Goal: Task Accomplishment & Management: Use online tool/utility

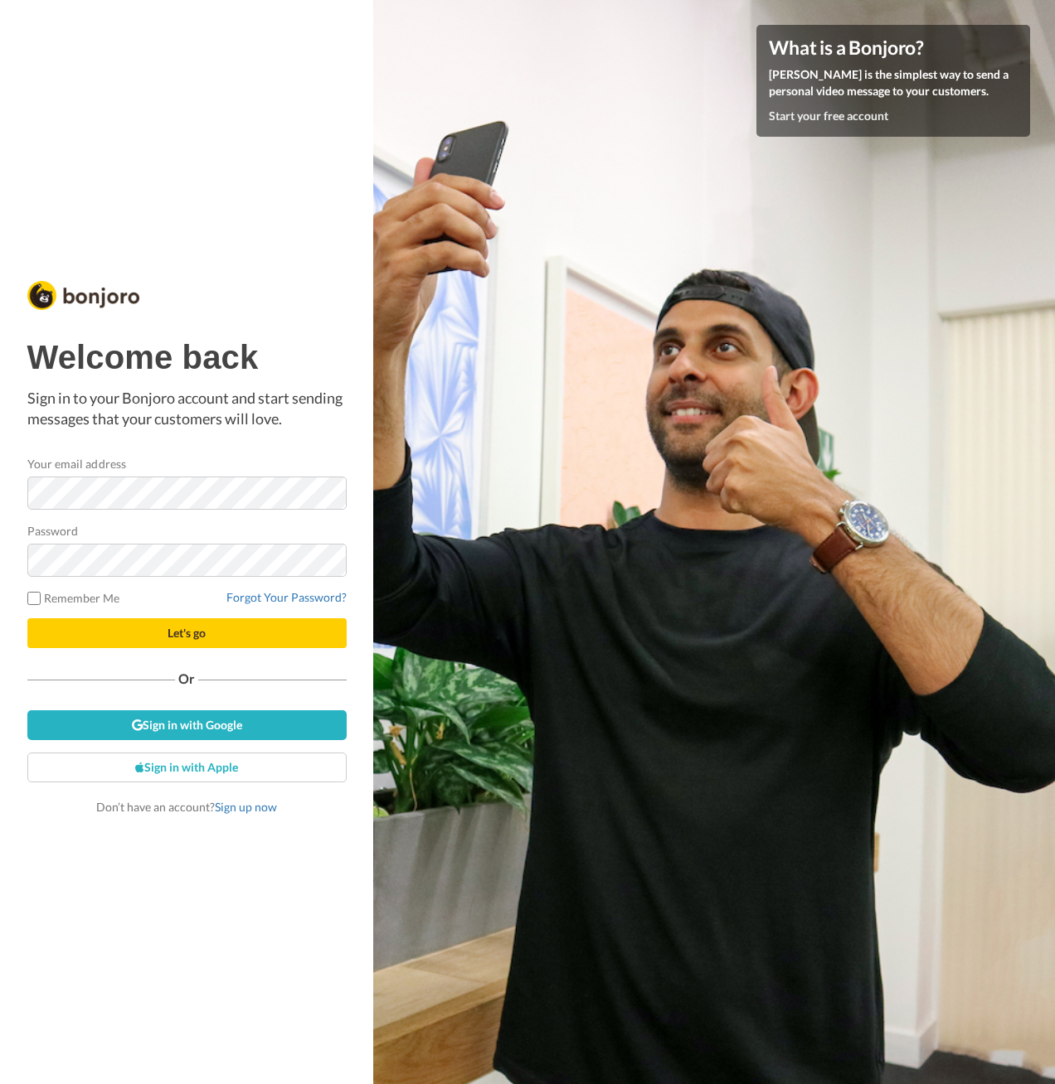
click at [170, 634] on span "Let's go" at bounding box center [186, 633] width 38 height 14
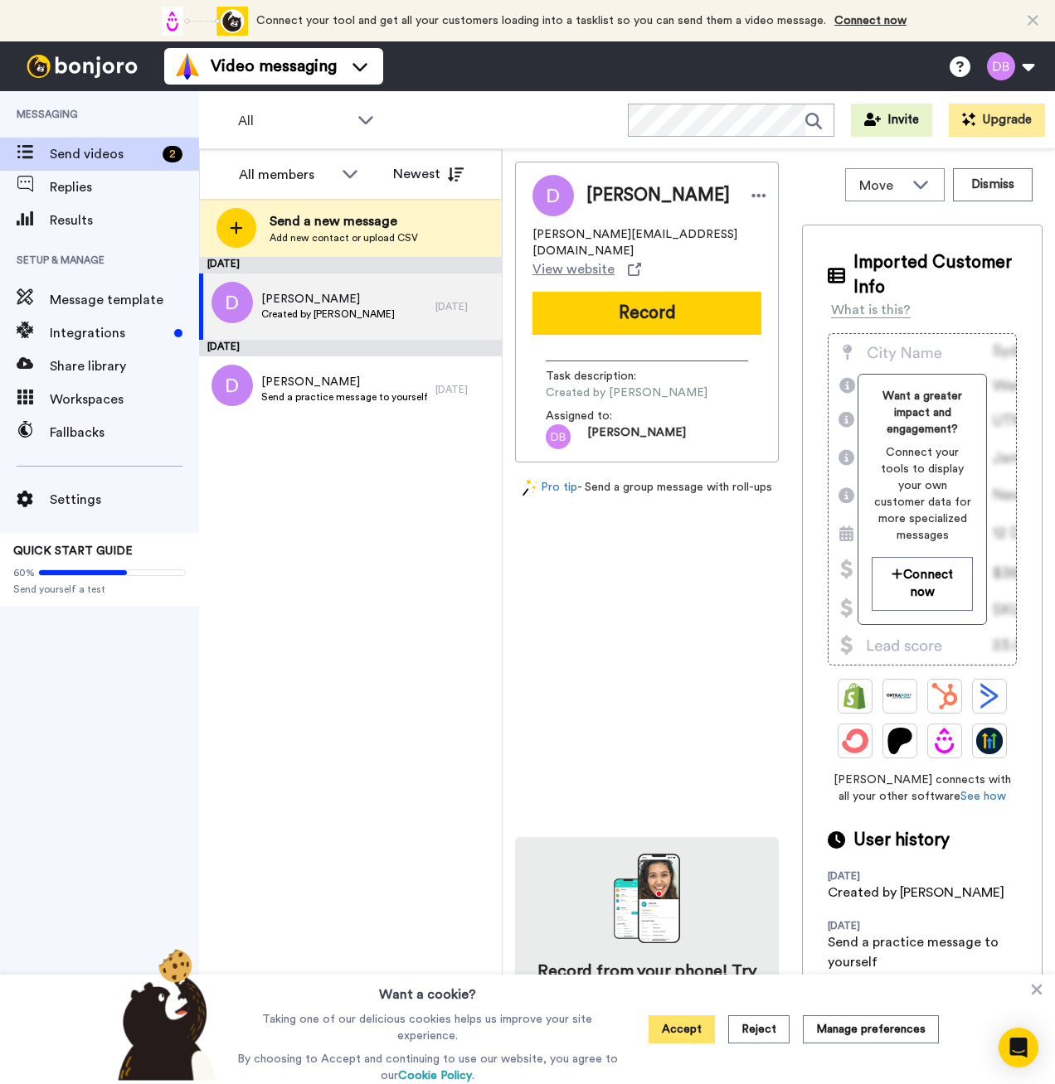
click at [695, 1029] on button "Accept" at bounding box center [681, 1030] width 66 height 28
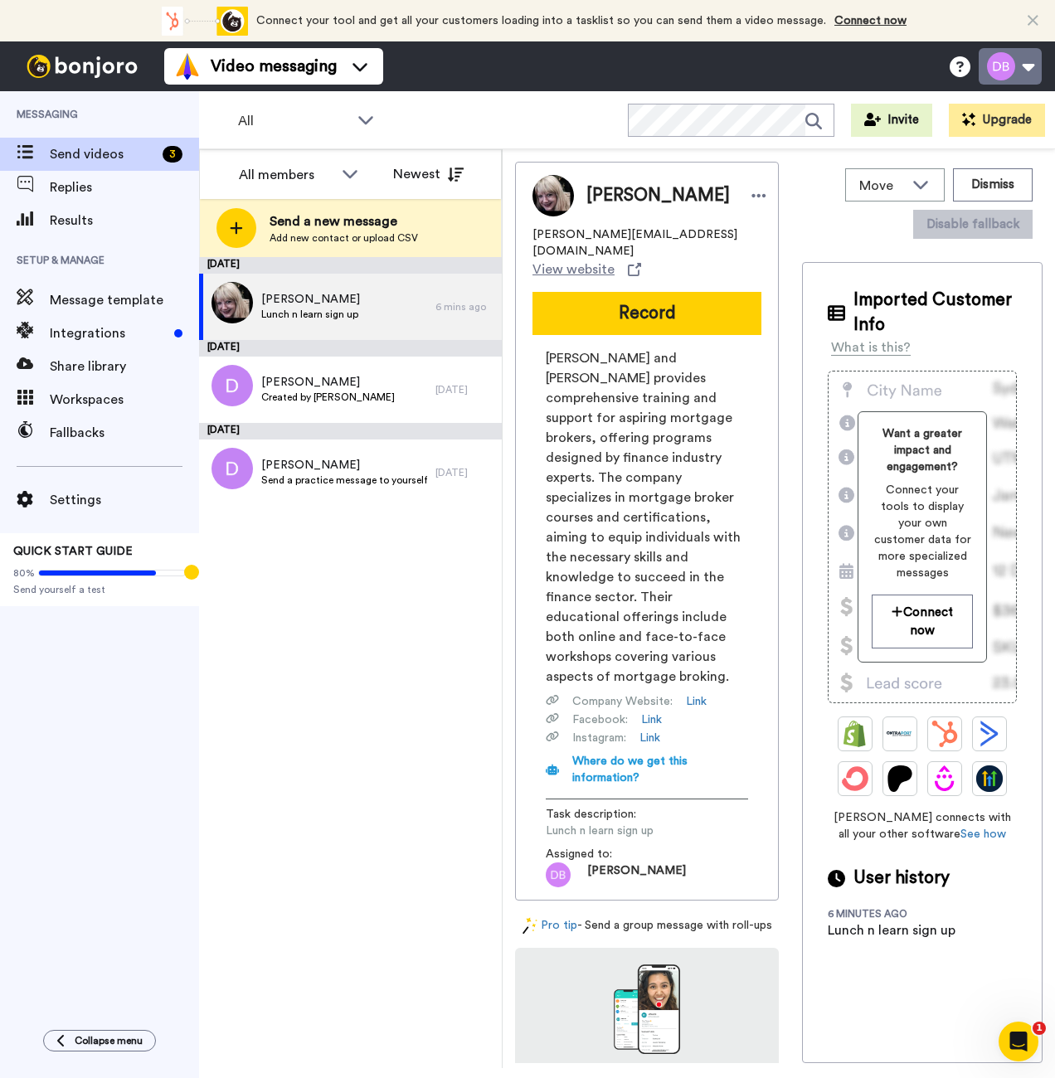
click at [1025, 72] on button at bounding box center [1009, 66] width 63 height 36
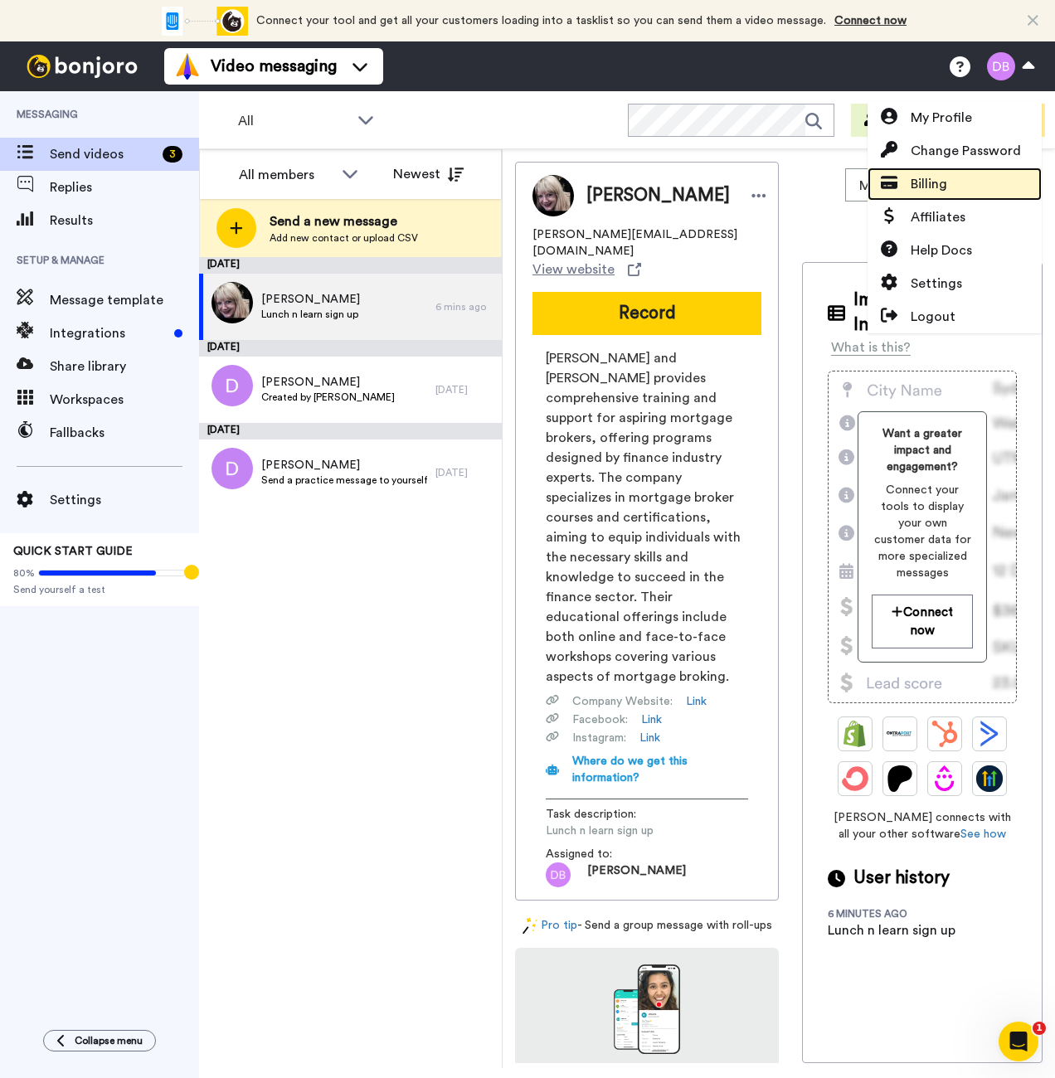
click at [943, 174] on span "Billing" at bounding box center [928, 184] width 36 height 20
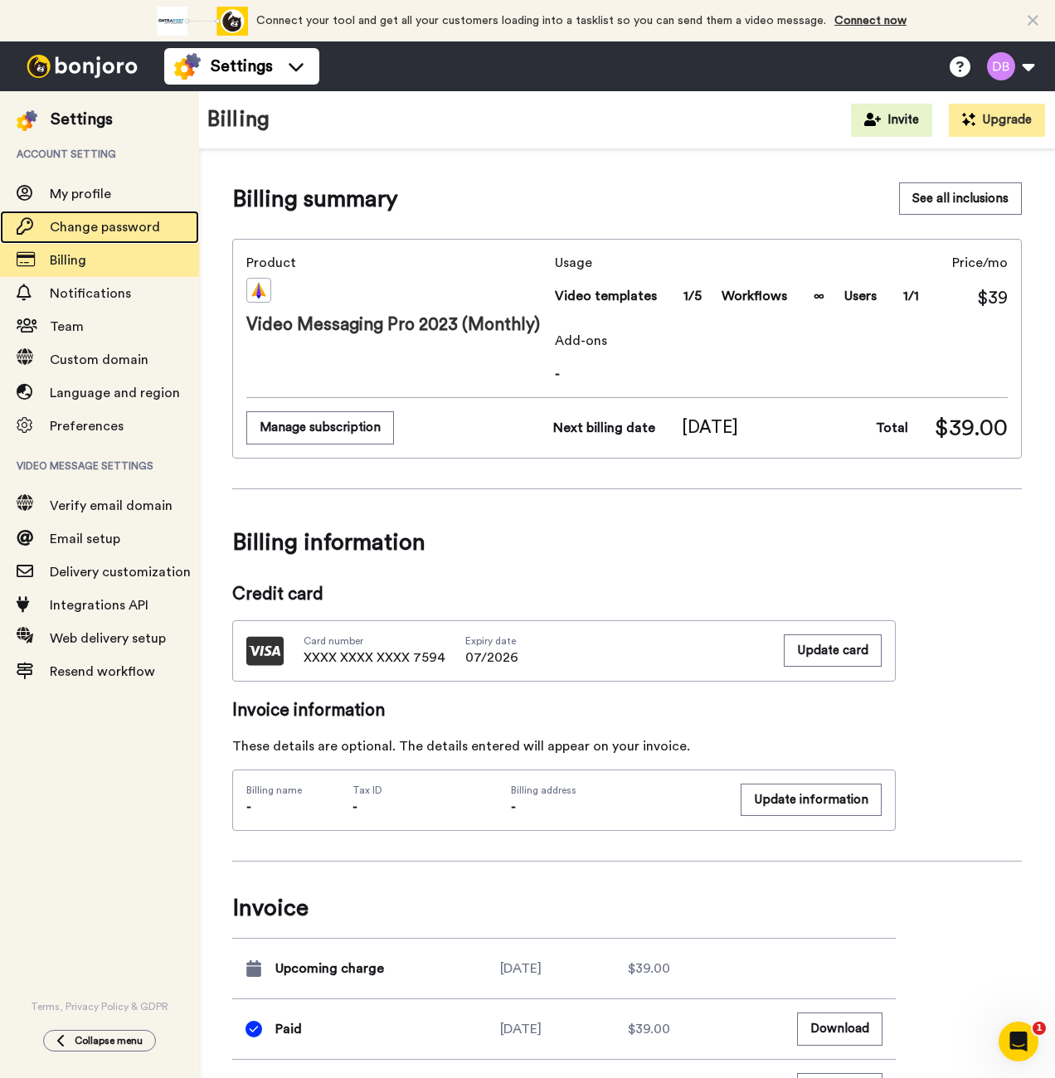
click at [95, 224] on span "Change password" at bounding box center [105, 227] width 110 height 13
click at [103, 230] on span "Change password" at bounding box center [105, 227] width 110 height 13
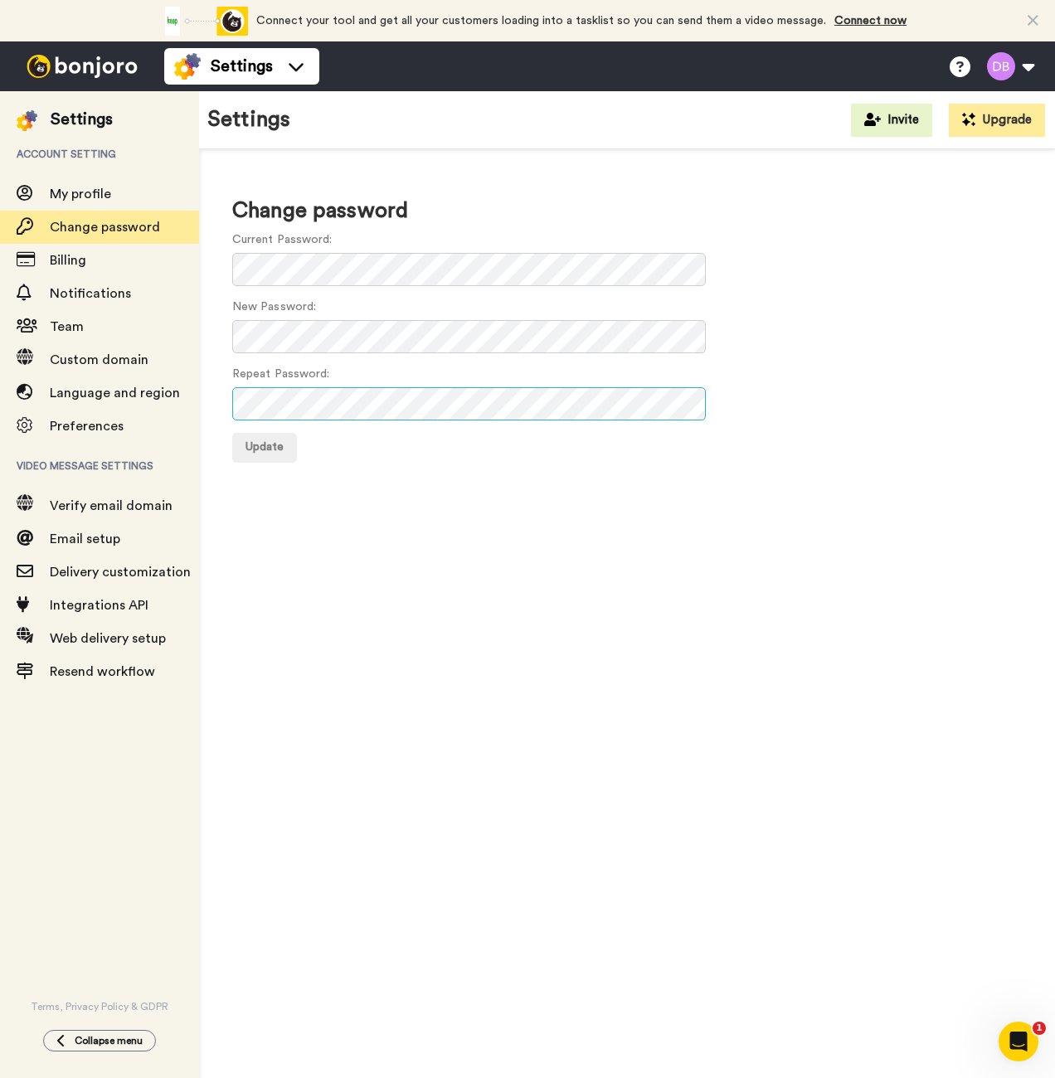
click at [232, 433] on button "Update" at bounding box center [264, 448] width 65 height 30
click at [1030, 67] on button at bounding box center [1009, 66] width 63 height 36
click at [61, 65] on img at bounding box center [82, 66] width 124 height 23
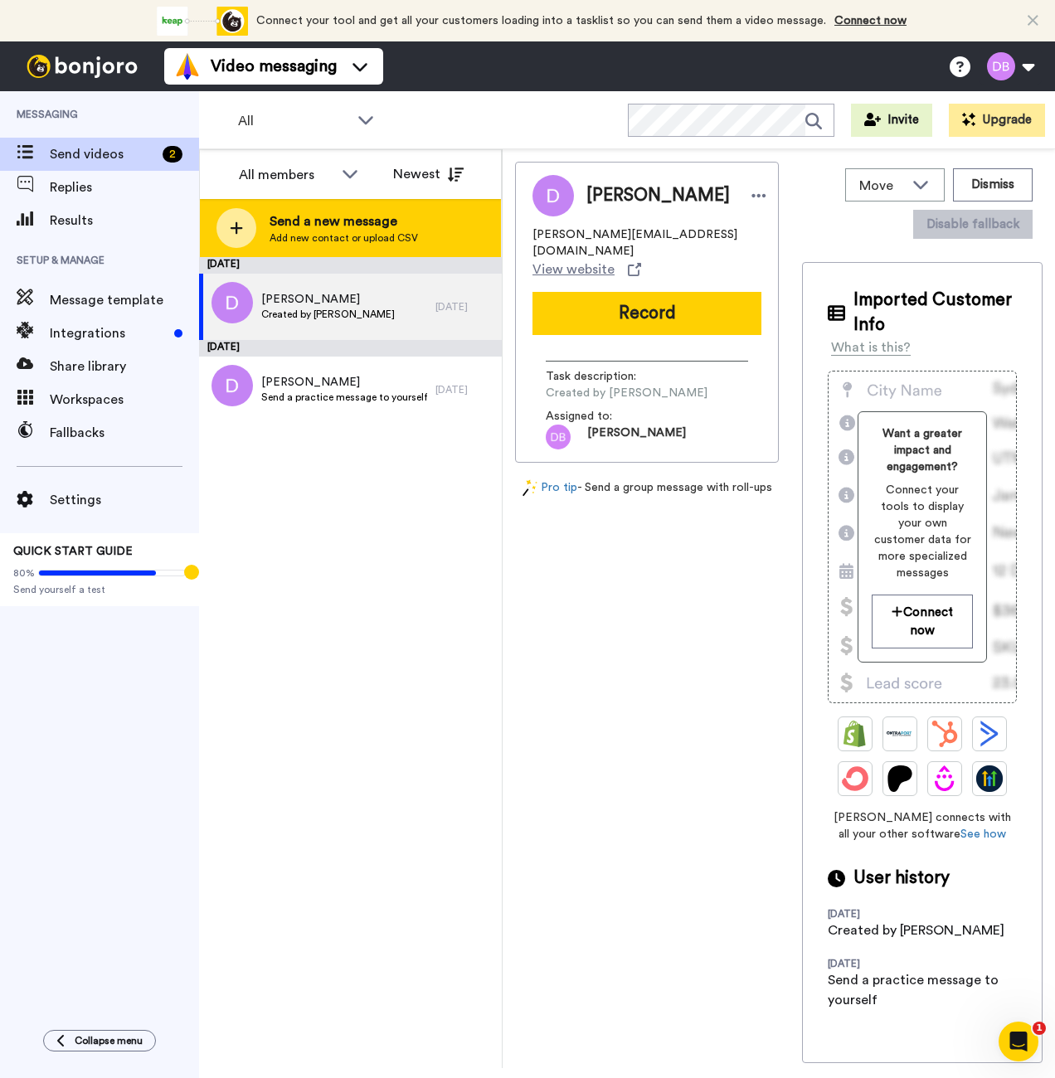
click at [382, 221] on span "Send a new message" at bounding box center [343, 221] width 148 height 20
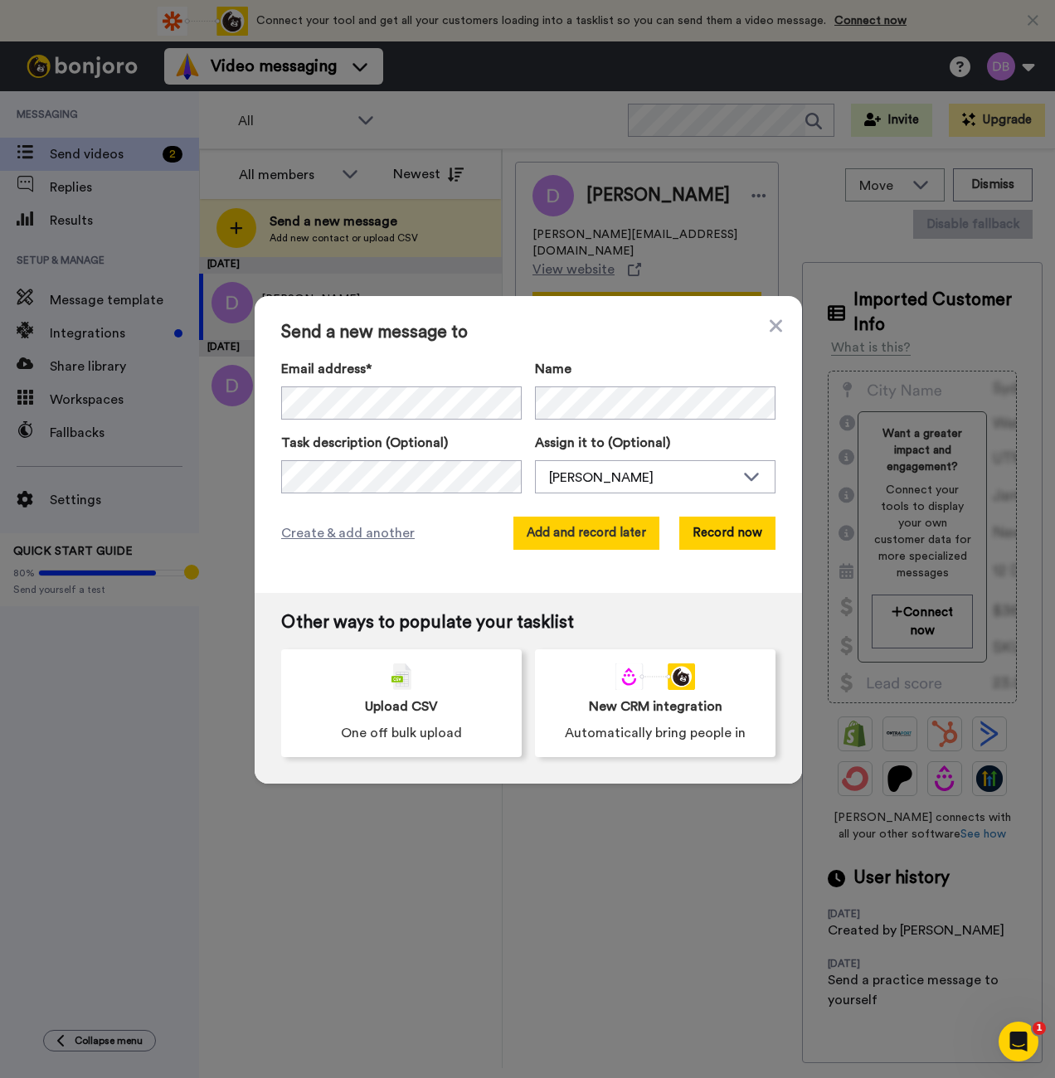
click at [600, 529] on button "Add and record later" at bounding box center [586, 532] width 146 height 33
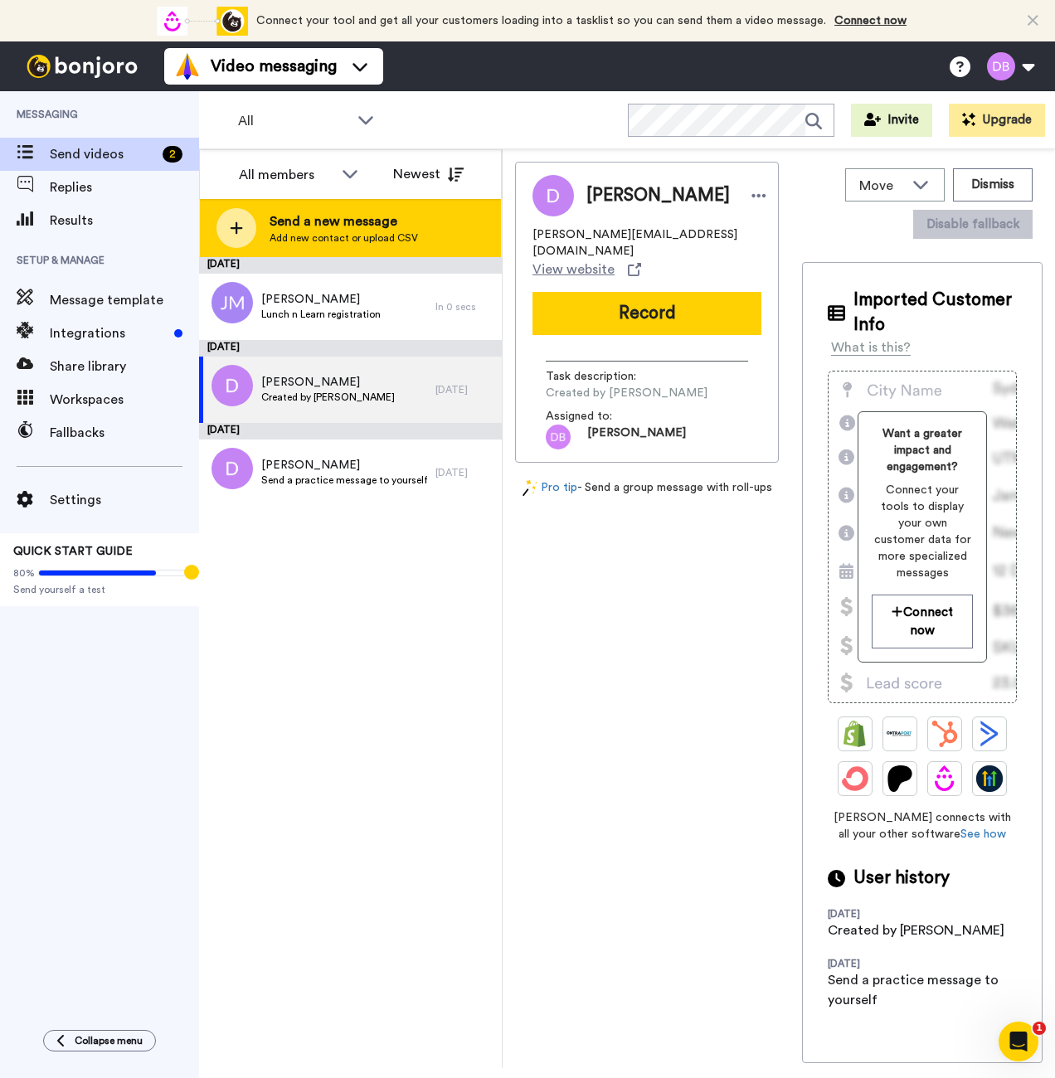
click at [371, 218] on span "Send a new message" at bounding box center [343, 221] width 148 height 20
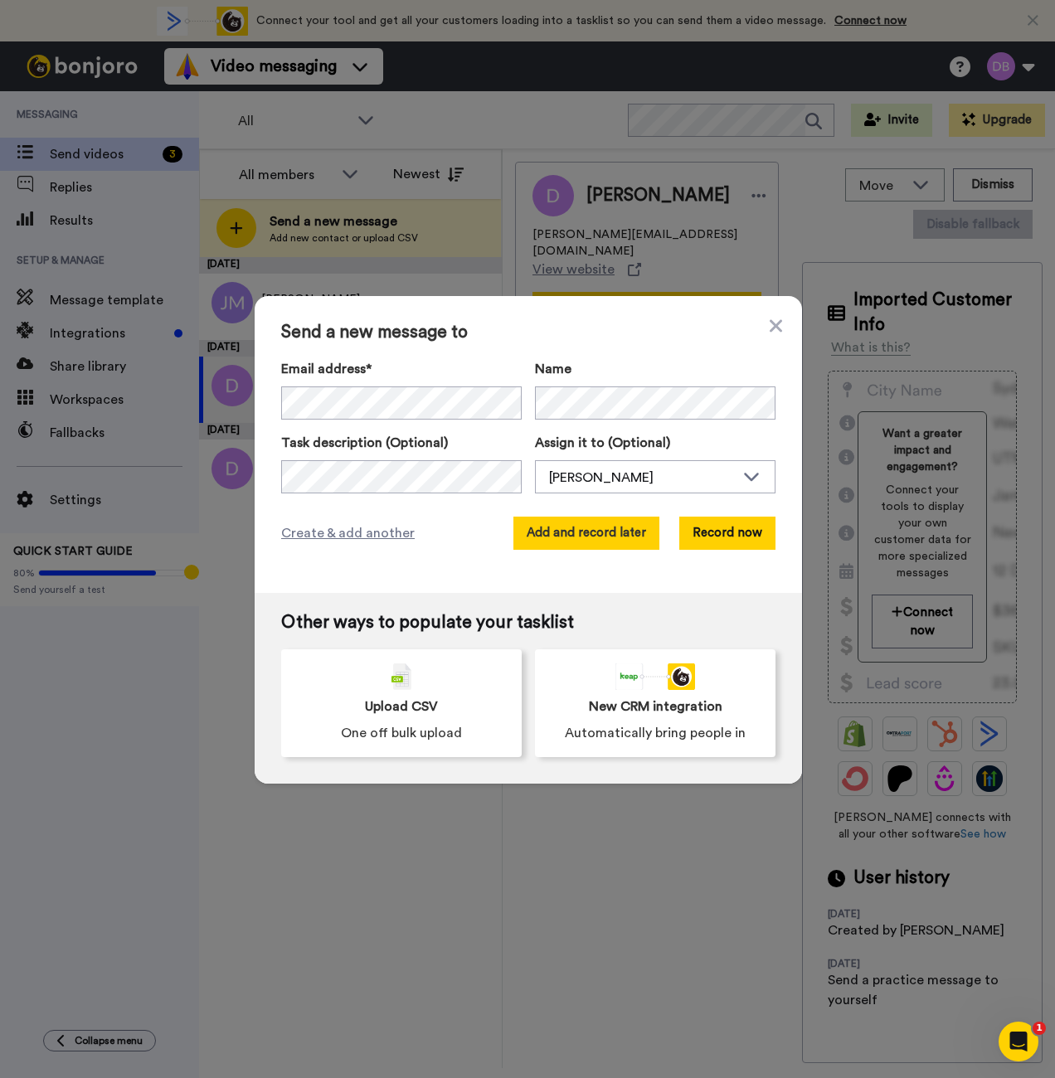
click at [595, 520] on button "Add and record later" at bounding box center [586, 532] width 146 height 33
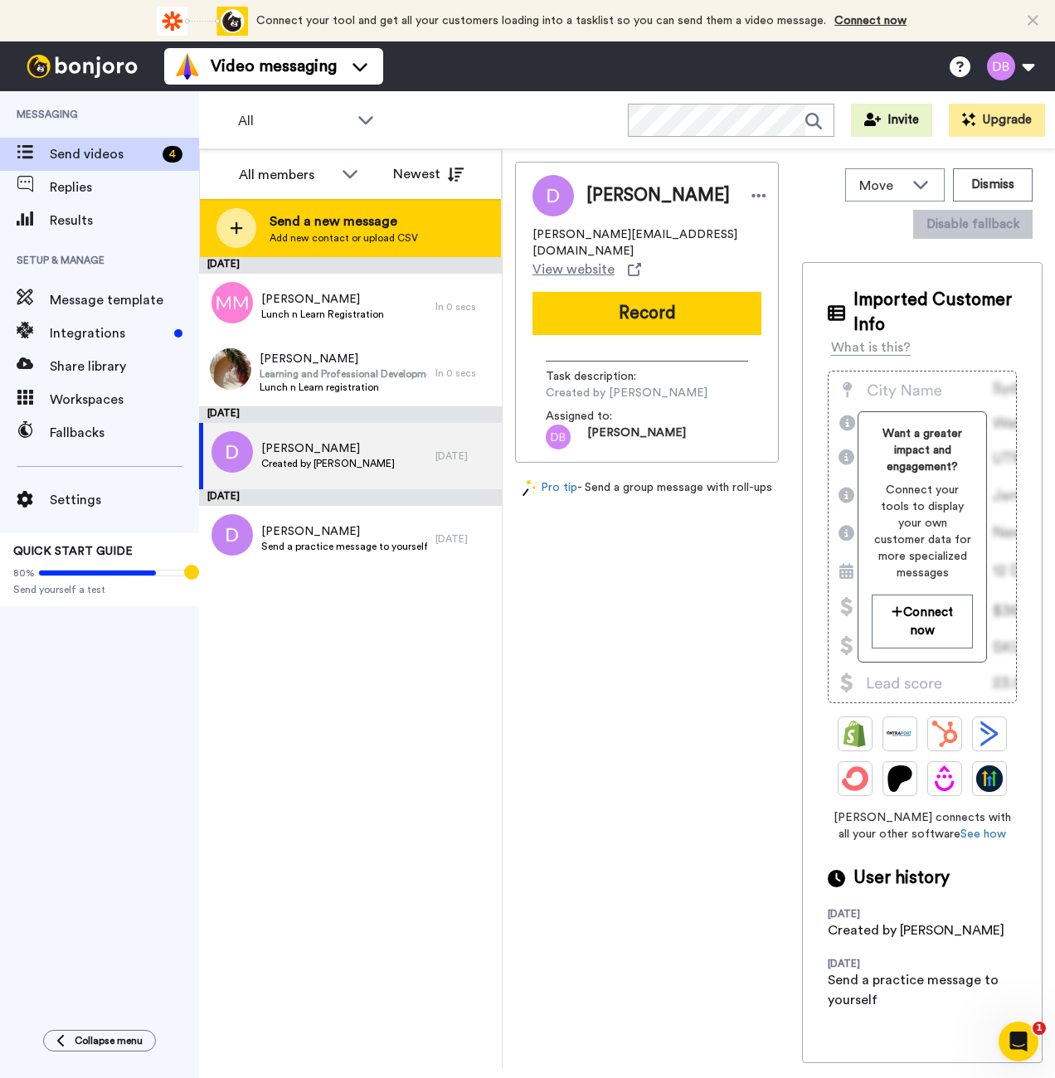
click at [358, 228] on span "Send a new message" at bounding box center [343, 221] width 148 height 20
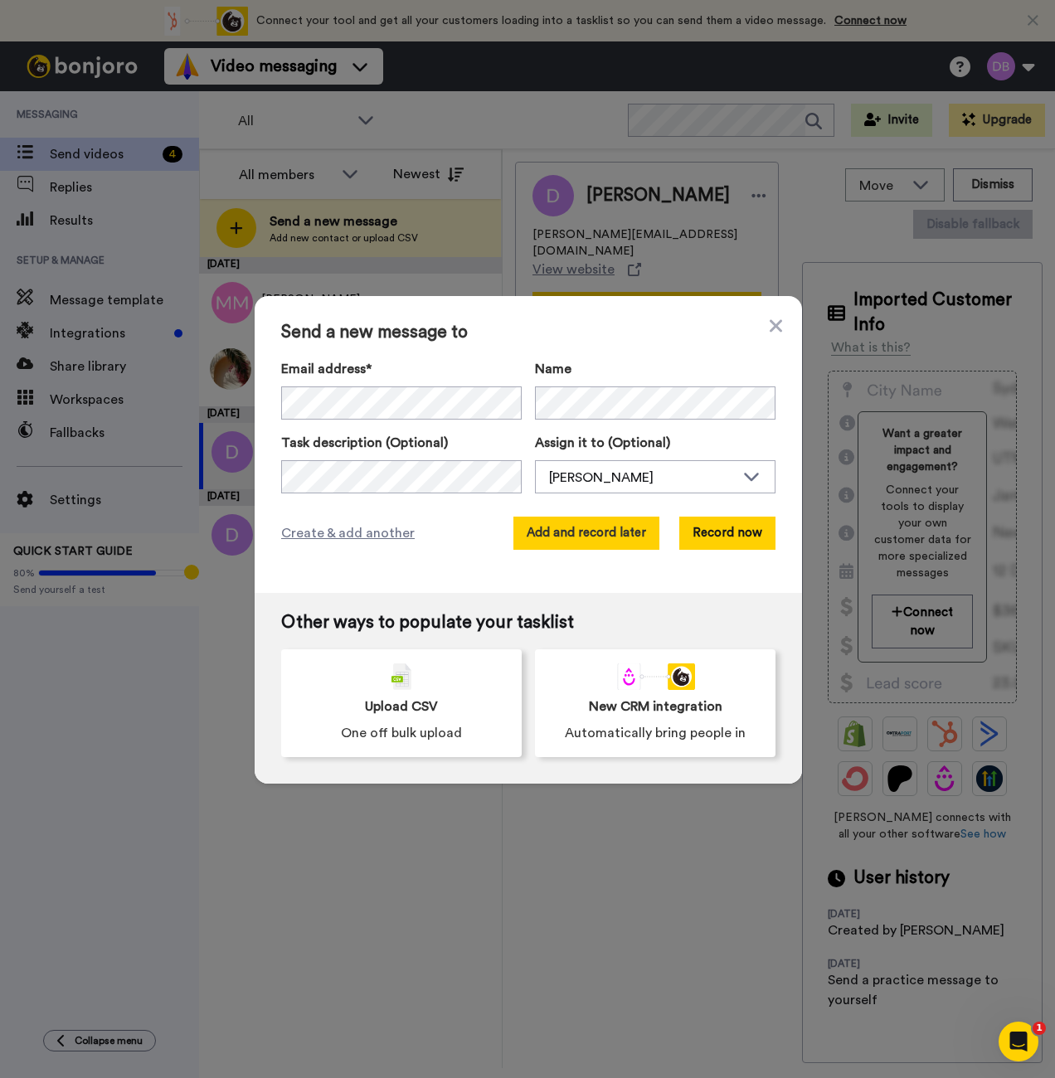
click at [569, 531] on button "Add and record later" at bounding box center [586, 532] width 146 height 33
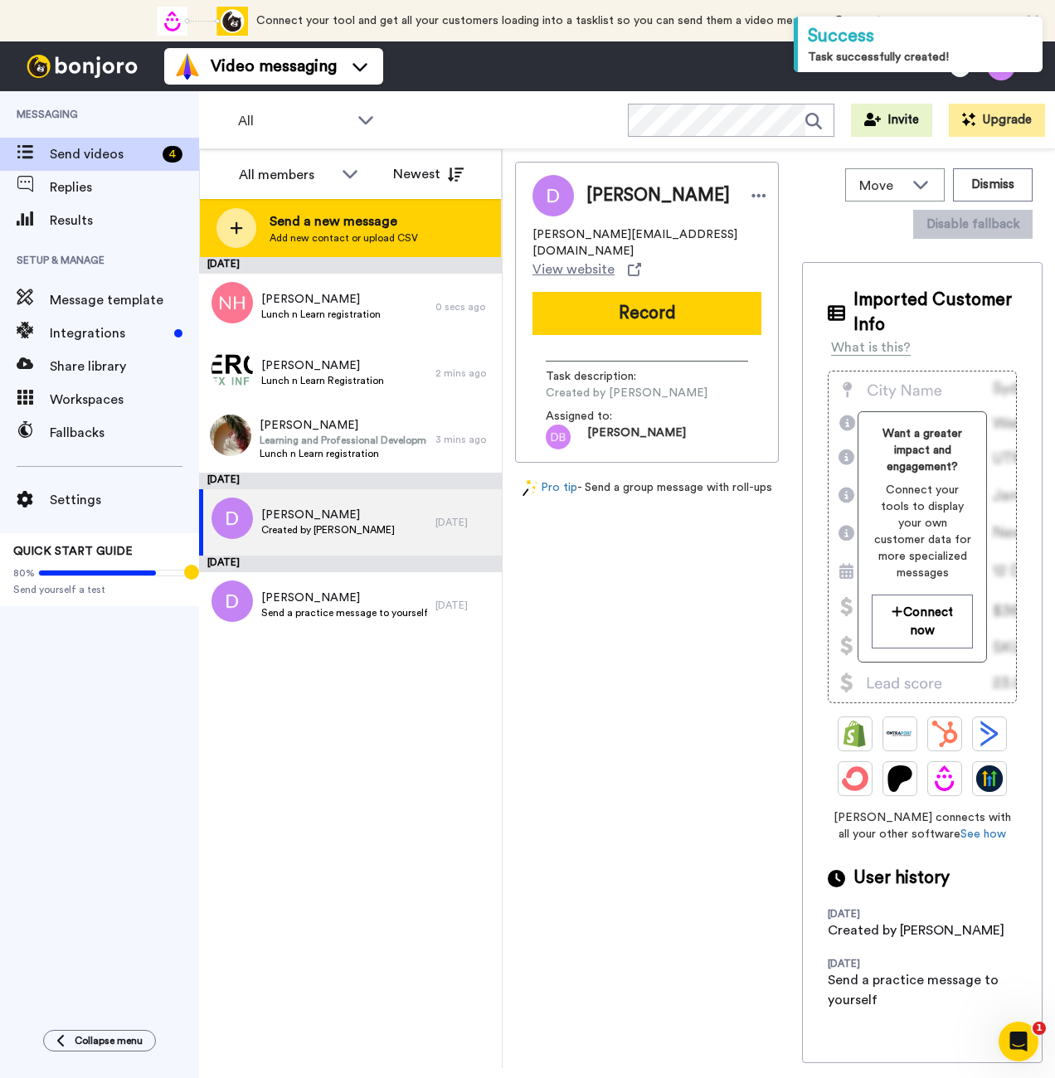
click at [366, 218] on span "Send a new message" at bounding box center [343, 221] width 148 height 20
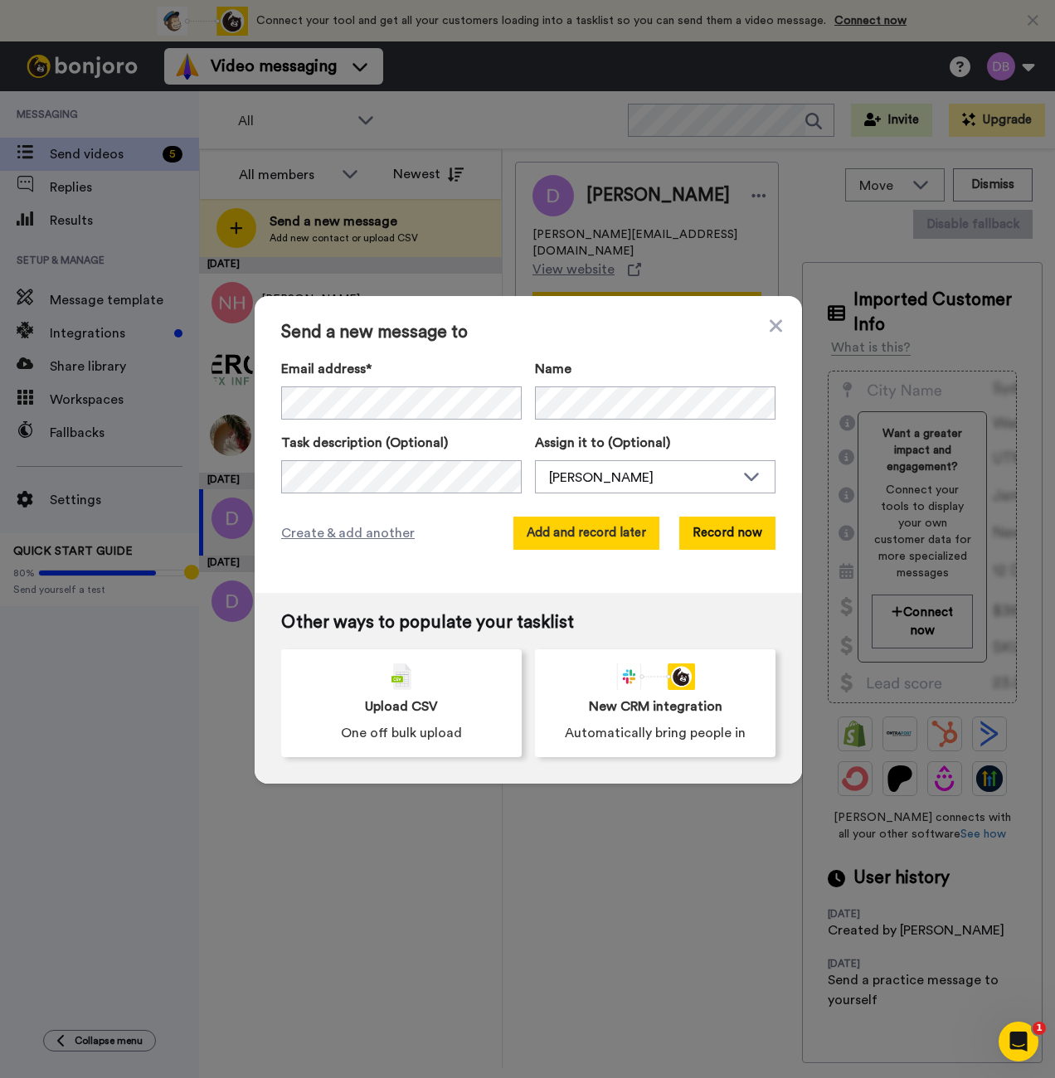
click at [618, 540] on button "Add and record later" at bounding box center [586, 532] width 146 height 33
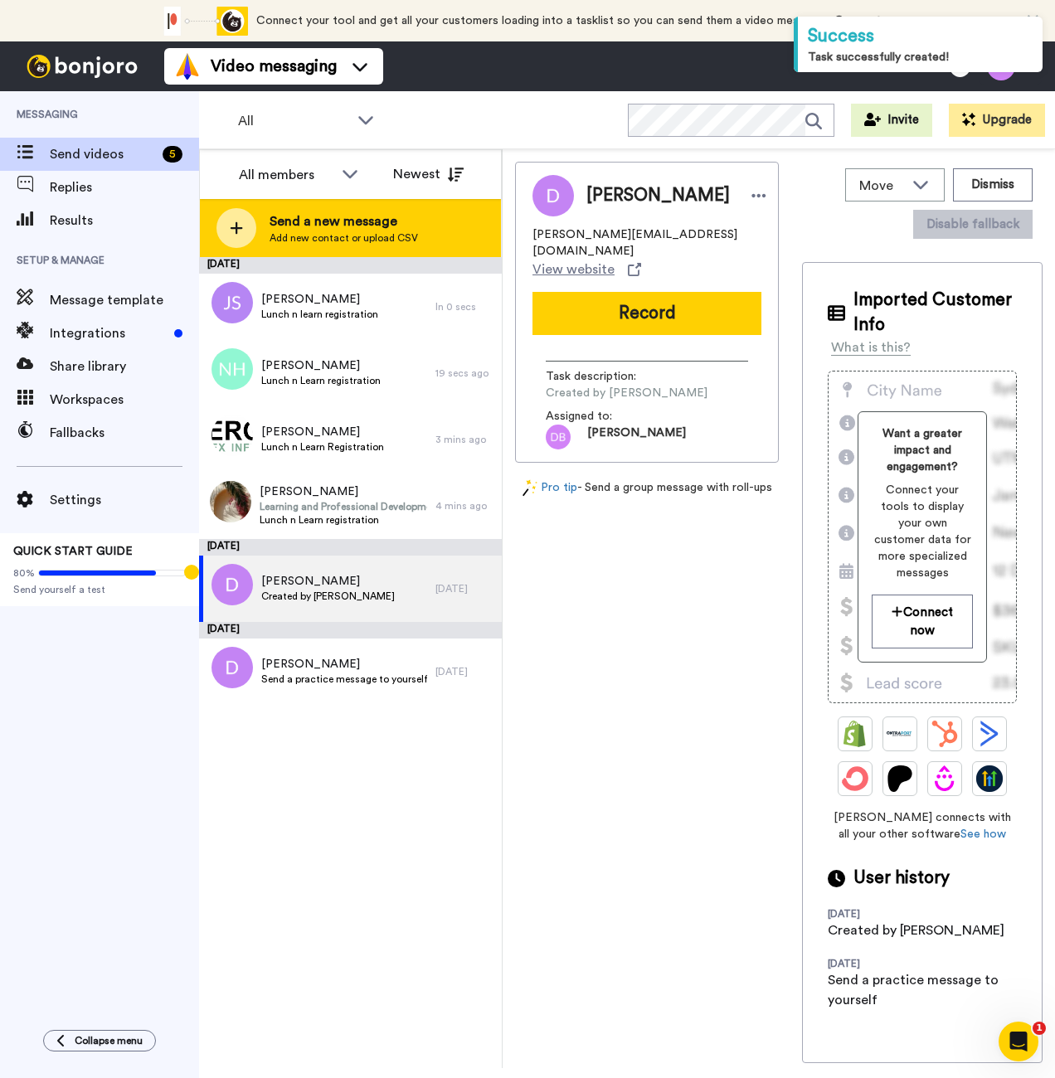
click at [303, 233] on span "Add new contact or upload CSV" at bounding box center [343, 237] width 148 height 13
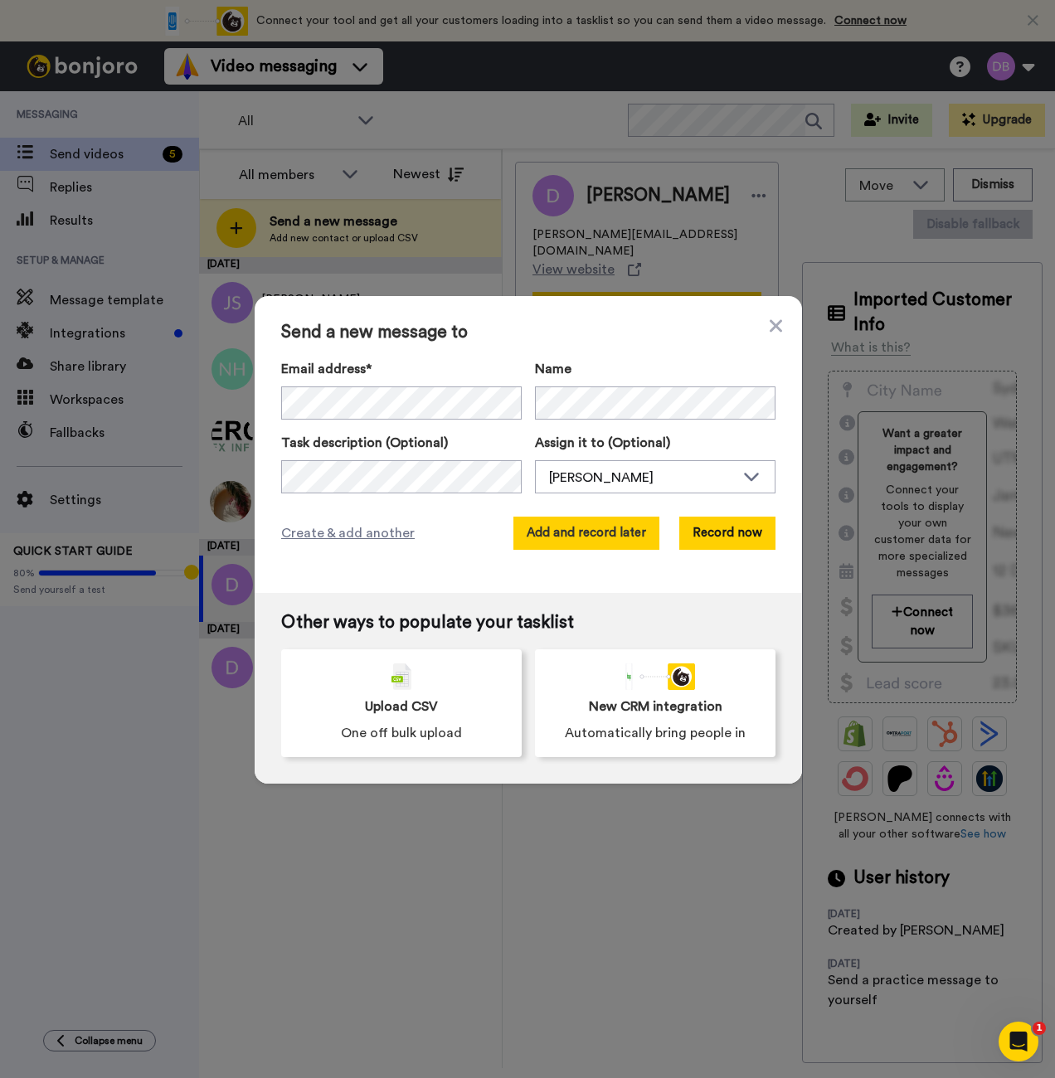
click at [602, 532] on button "Add and record later" at bounding box center [586, 532] width 146 height 33
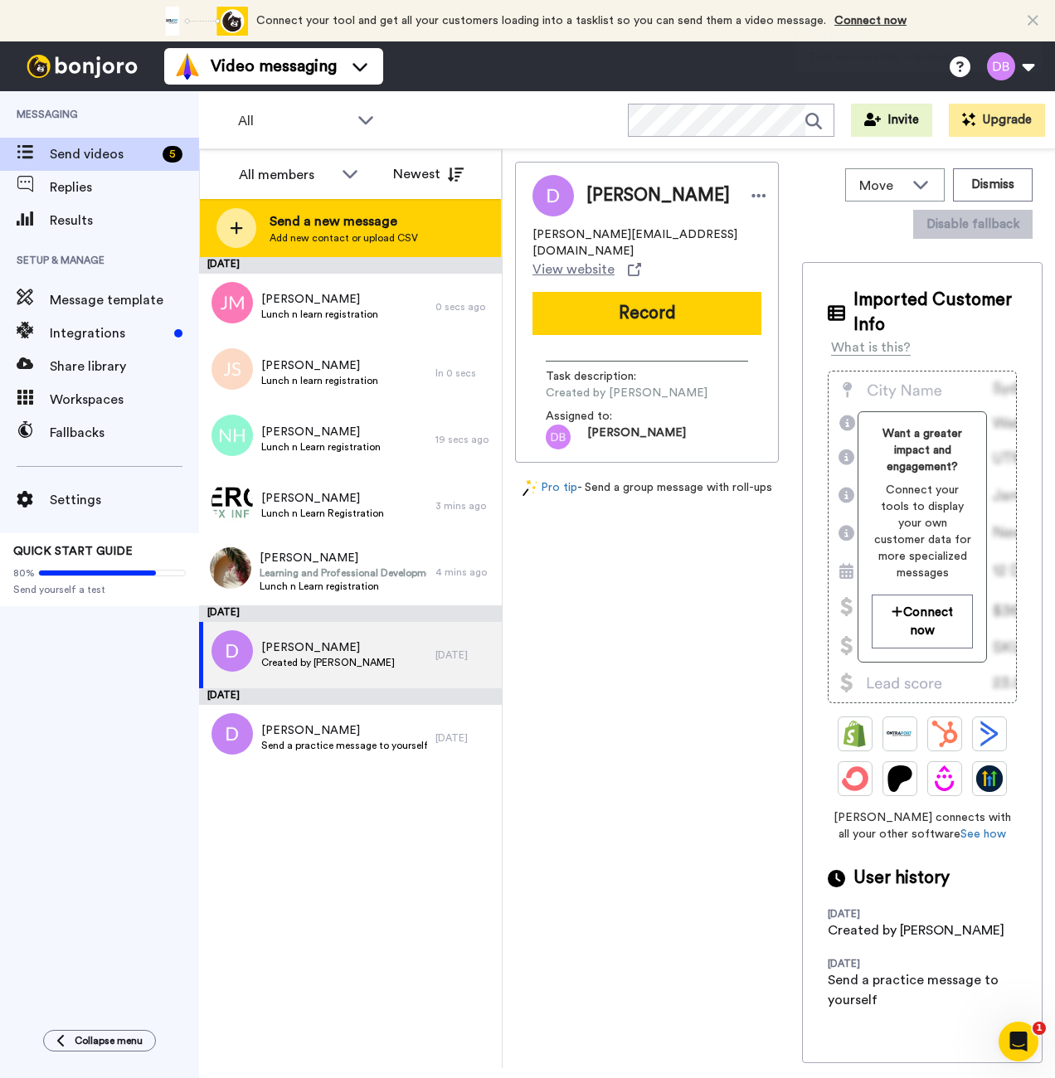
click at [396, 218] on span "Send a new message" at bounding box center [343, 221] width 148 height 20
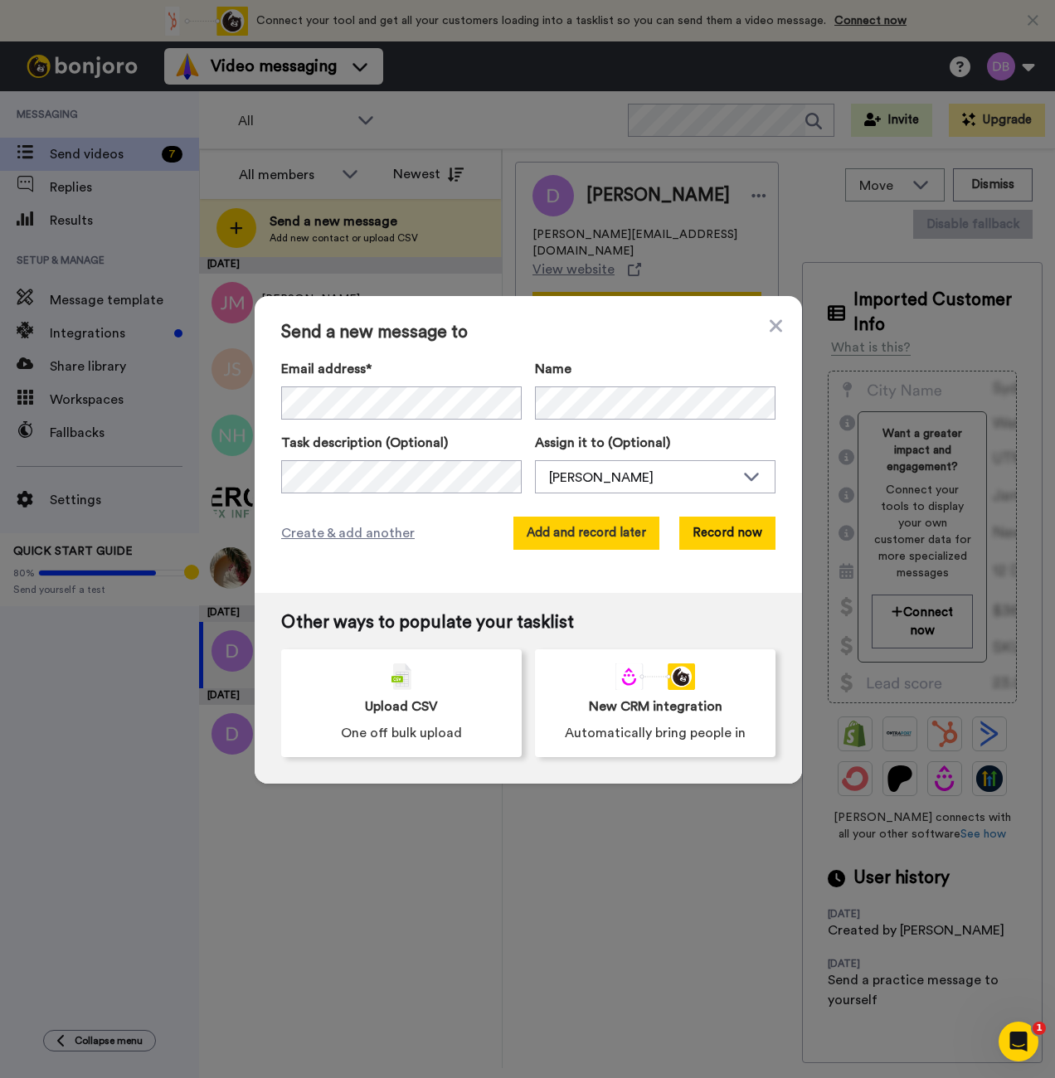
click at [595, 533] on button "Add and record later" at bounding box center [586, 532] width 146 height 33
